Goal: Information Seeking & Learning: Learn about a topic

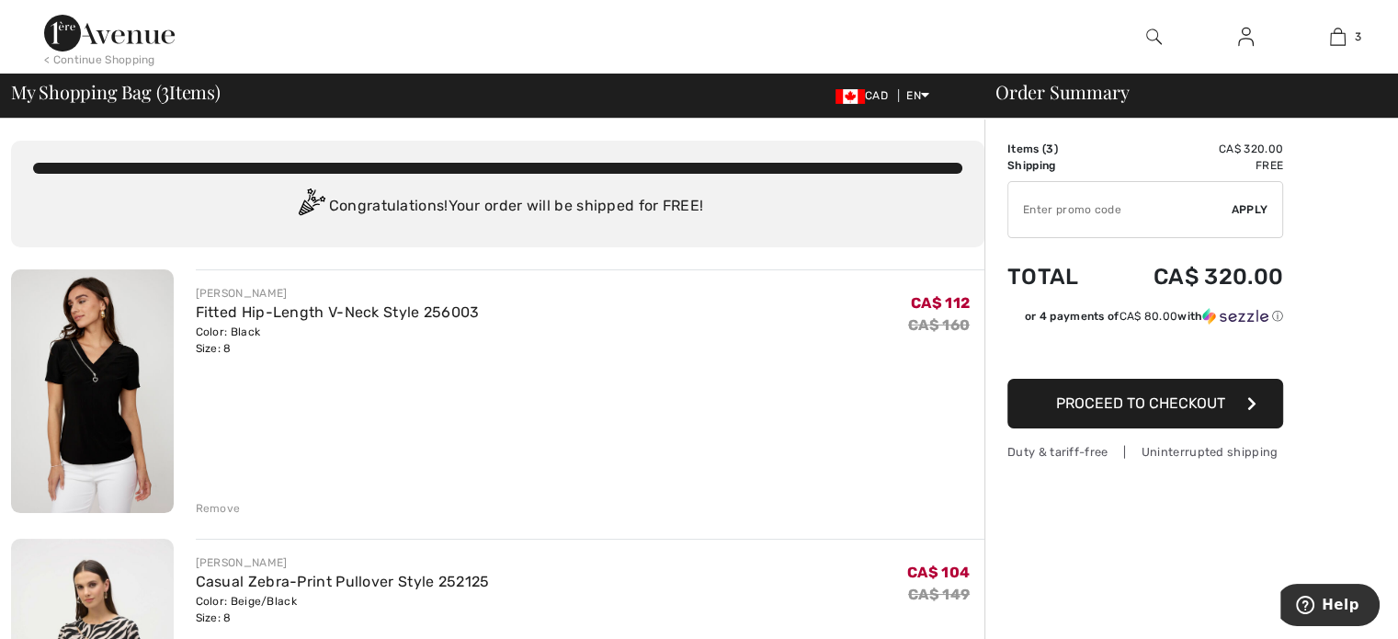
click at [74, 36] on img at bounding box center [109, 33] width 130 height 37
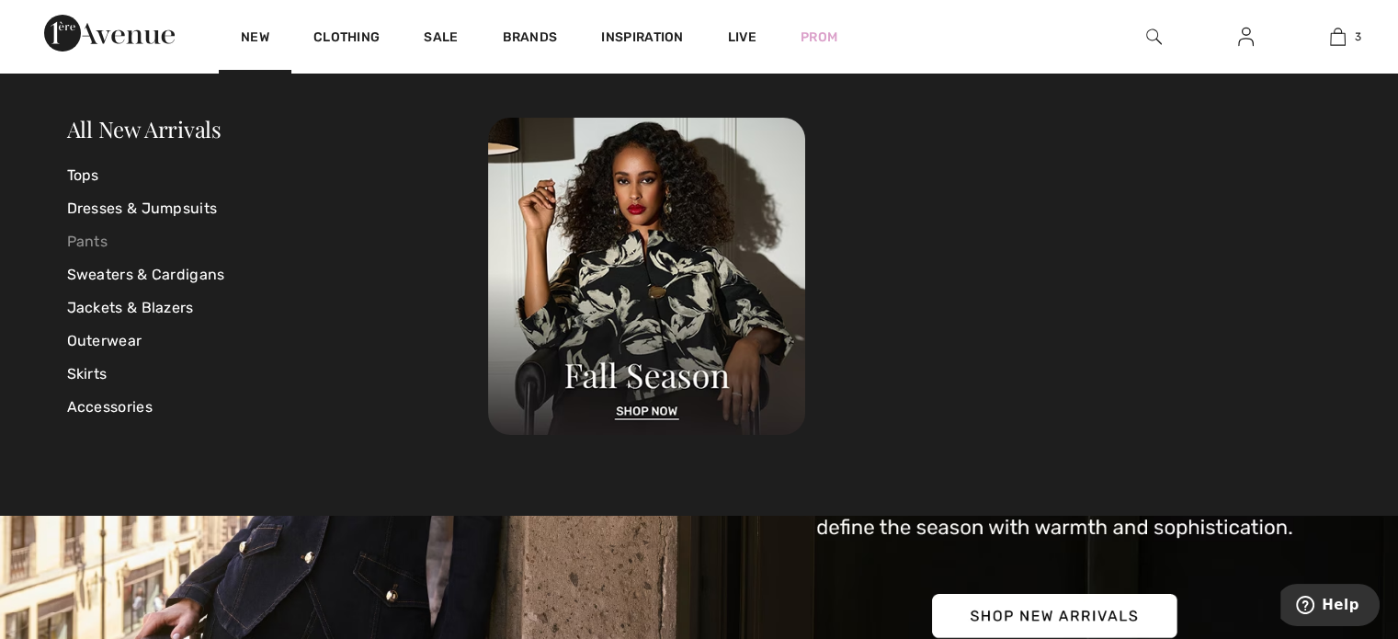
click at [79, 235] on link "Pants" at bounding box center [278, 241] width 422 height 33
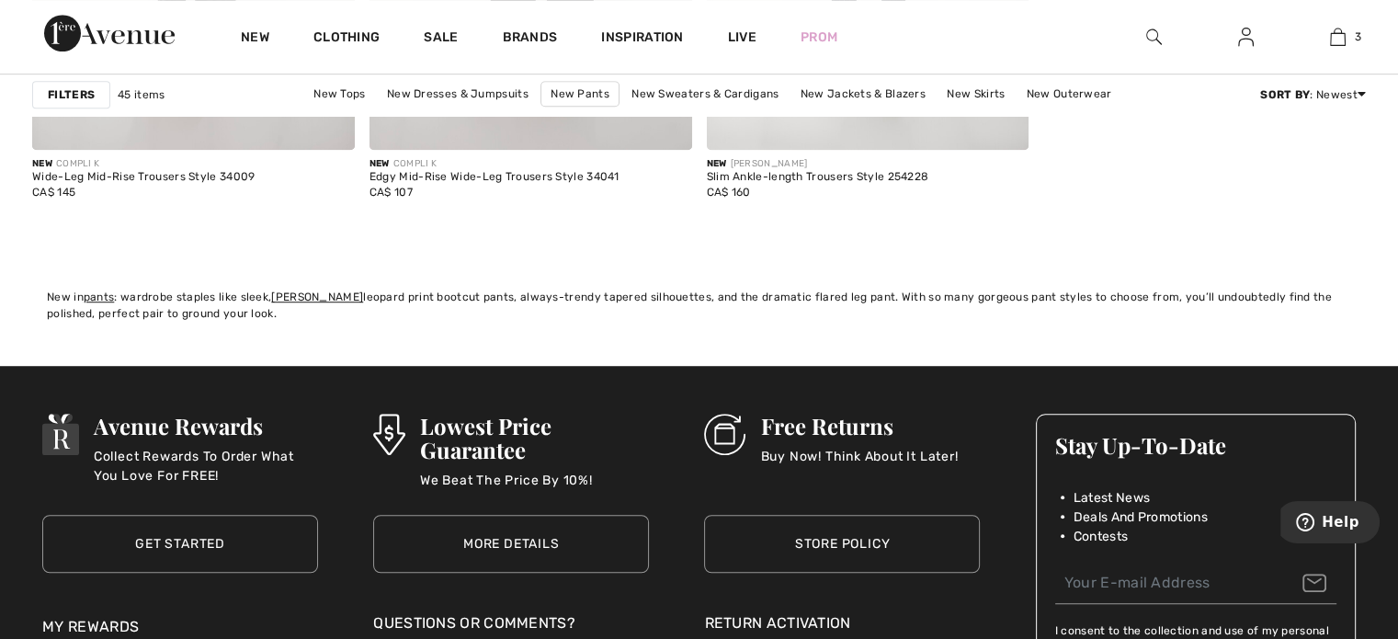
scroll to position [8122, 0]
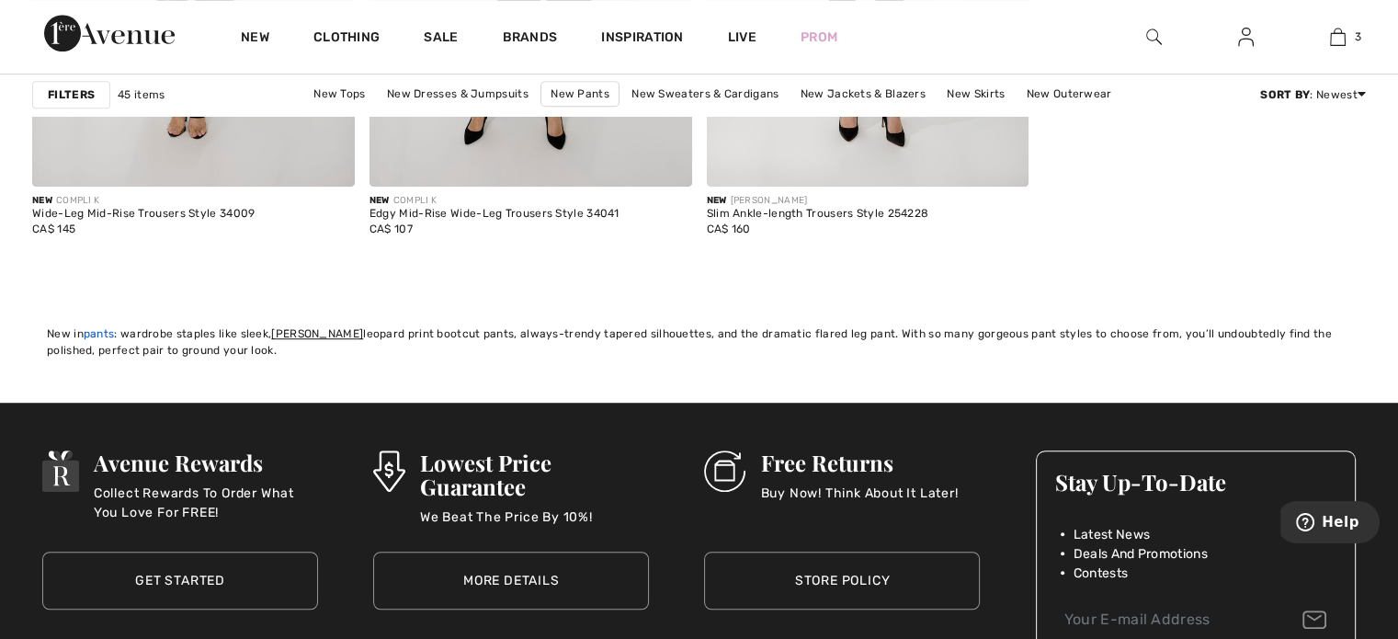
click at [96, 327] on link "pants" at bounding box center [99, 333] width 31 height 13
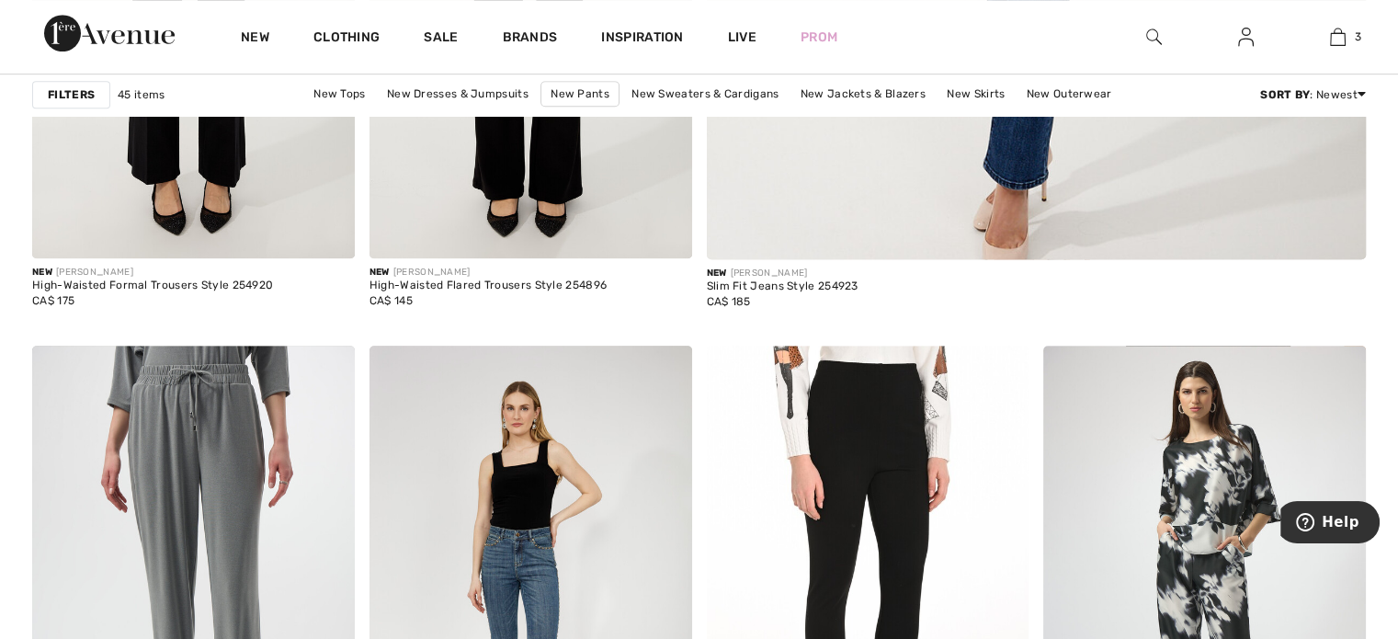
scroll to position [1066, 0]
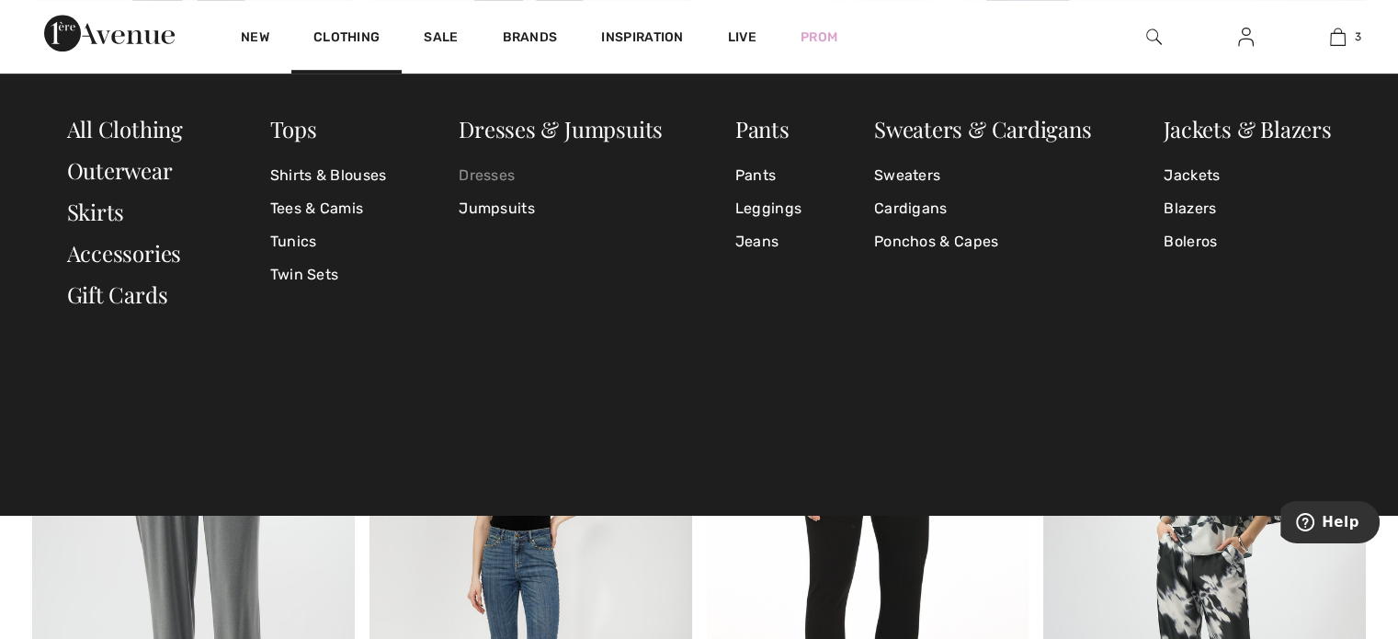
click at [478, 175] on link "Dresses" at bounding box center [560, 175] width 204 height 33
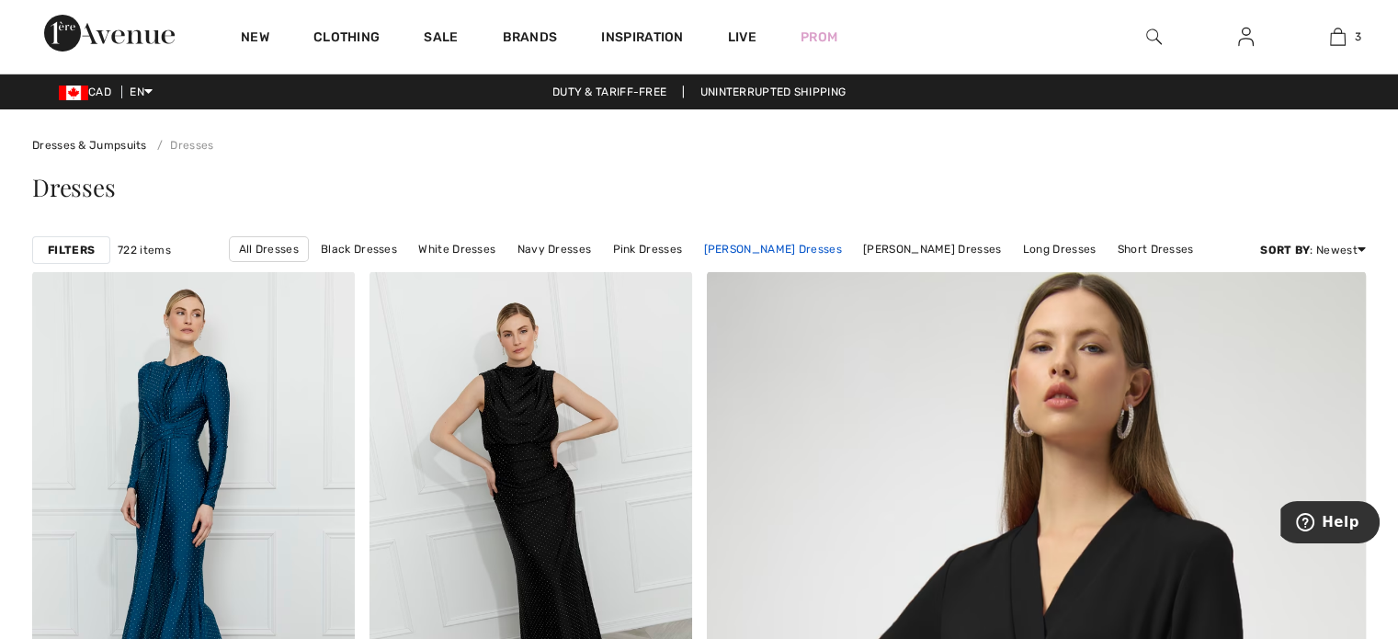
click at [761, 242] on link "[PERSON_NAME] Dresses" at bounding box center [772, 249] width 156 height 24
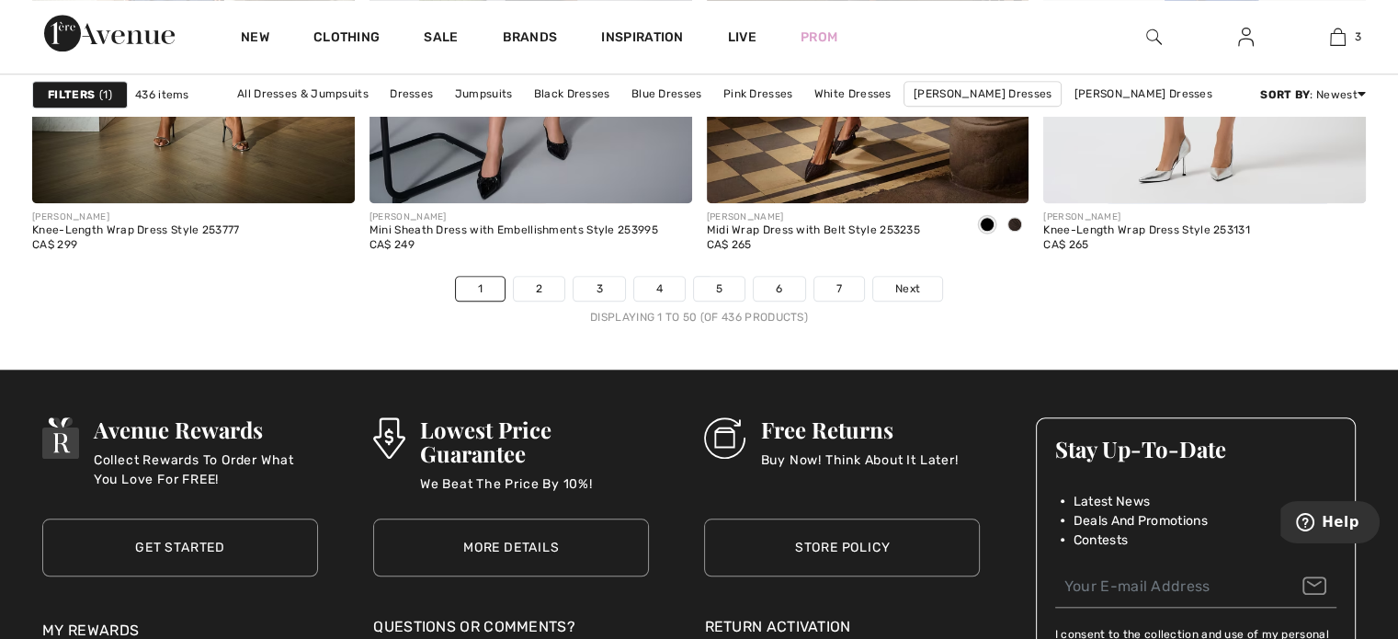
scroll to position [8821, 0]
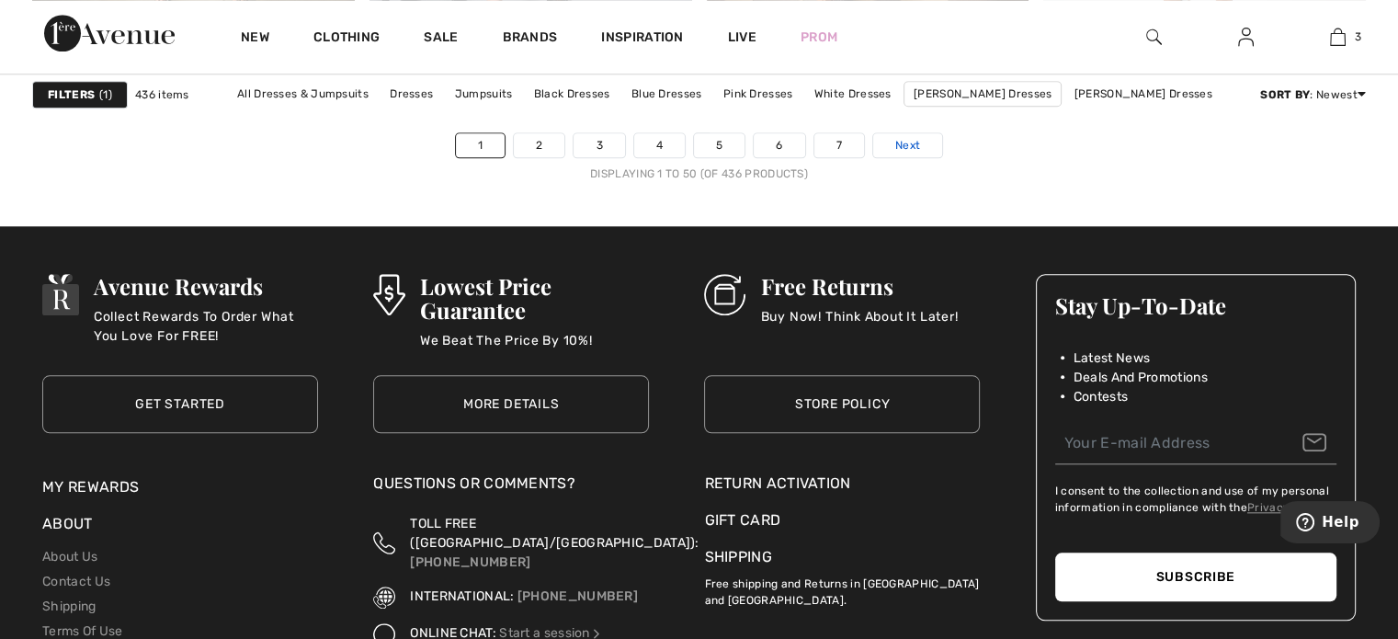
click at [910, 139] on span "Next" at bounding box center [907, 145] width 25 height 17
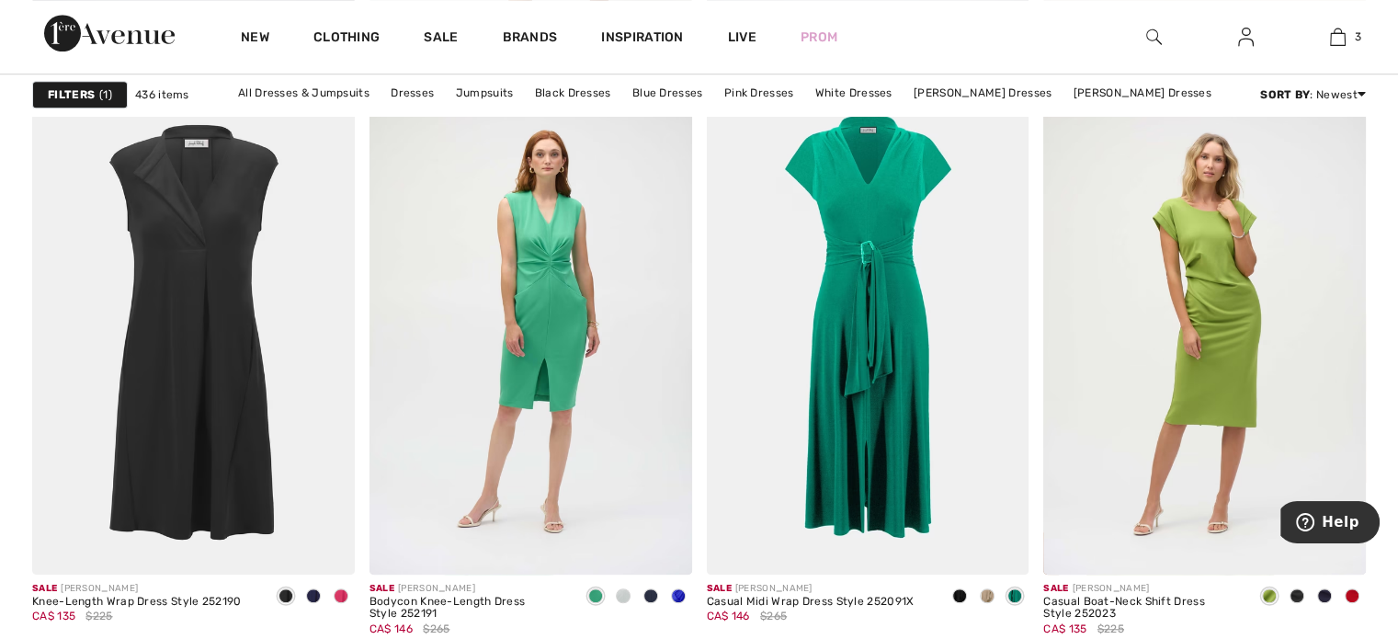
scroll to position [8269, 0]
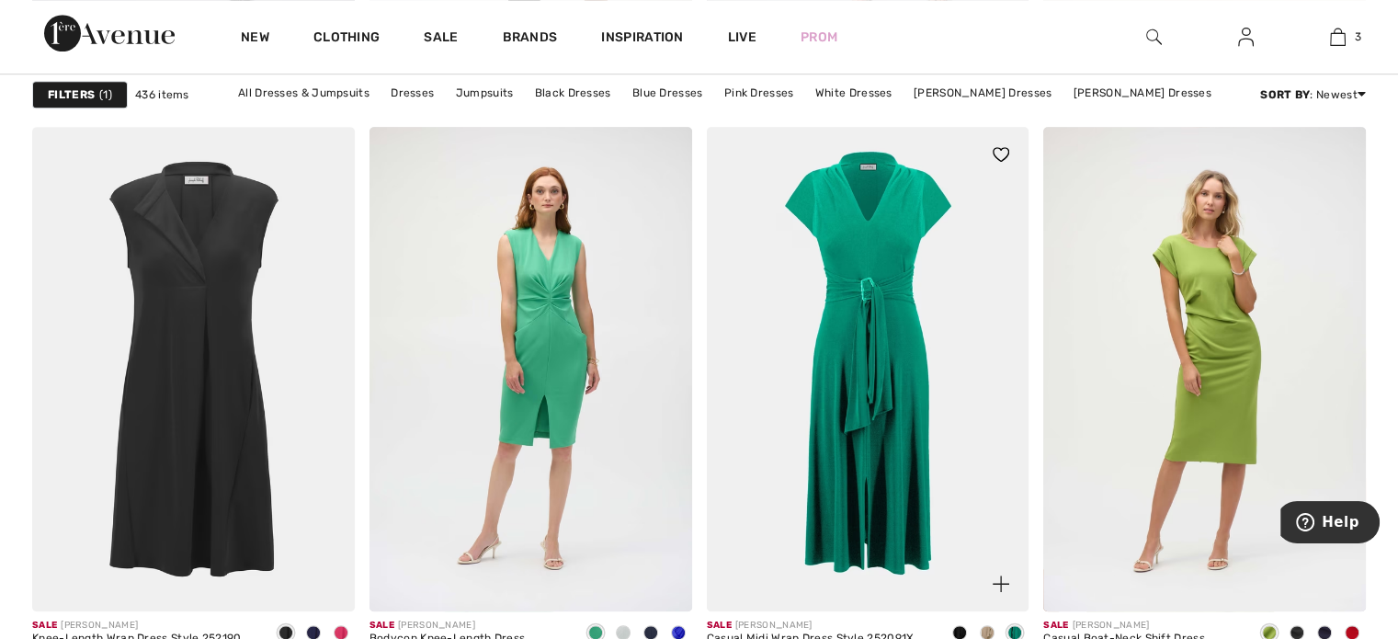
click at [990, 625] on span at bounding box center [986, 632] width 15 height 15
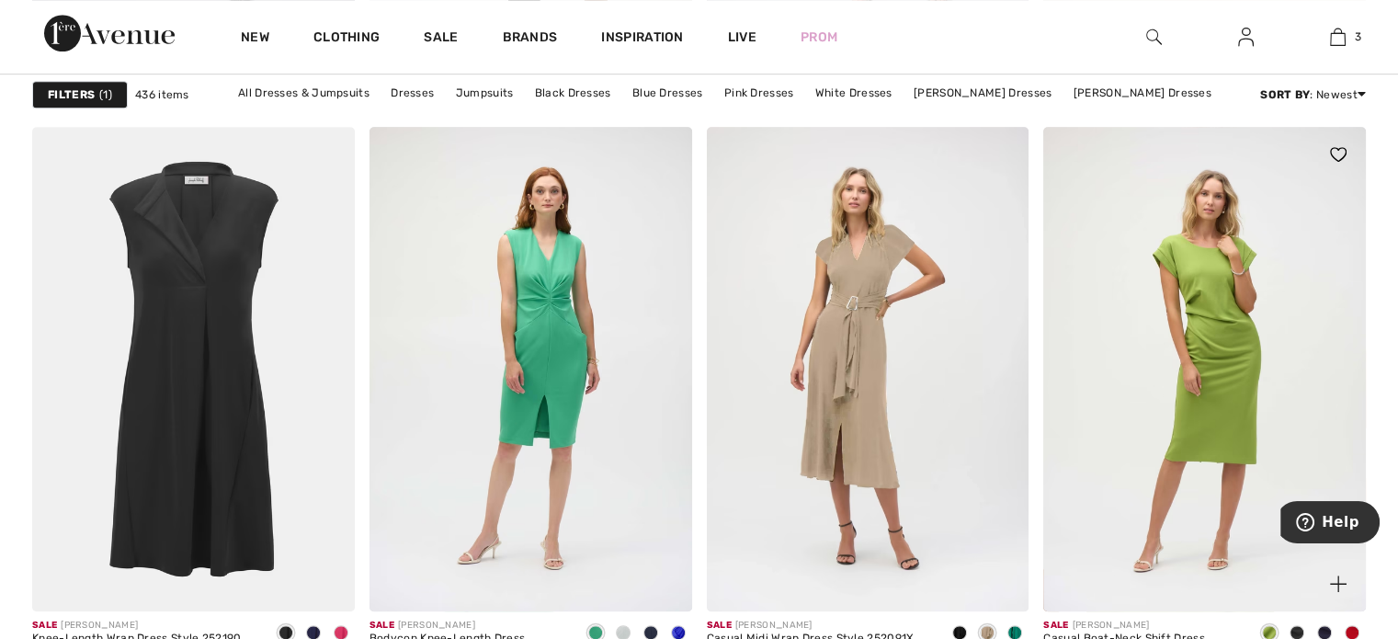
click at [1353, 628] on span at bounding box center [1351, 632] width 15 height 15
